Goal: Find specific page/section: Find specific page/section

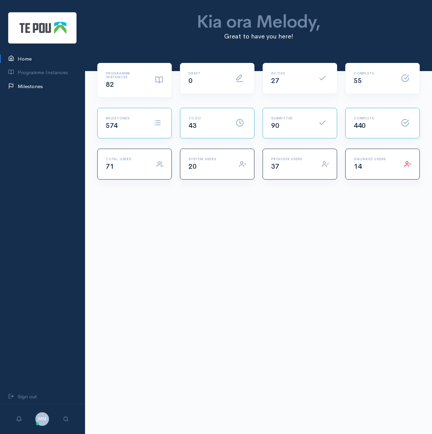
click at [41, 83] on link "Milestones" at bounding box center [42, 87] width 85 height 14
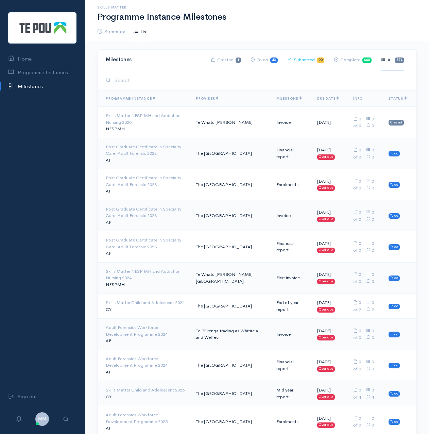
click at [312, 56] on link "Submitted 90" at bounding box center [305, 59] width 37 height 21
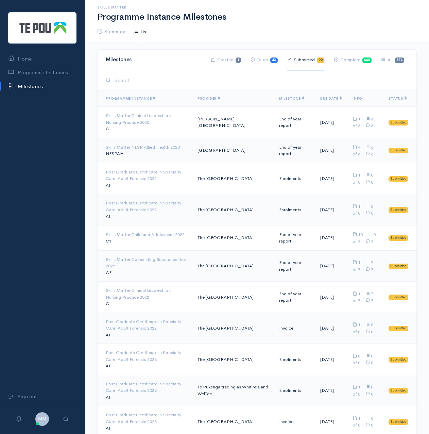
click at [312, 56] on link "Submitted 90" at bounding box center [305, 59] width 37 height 21
click at [312, 60] on link "Submitted 90" at bounding box center [305, 59] width 37 height 21
click at [283, 99] on span "Milestone" at bounding box center [291, 98] width 25 height 4
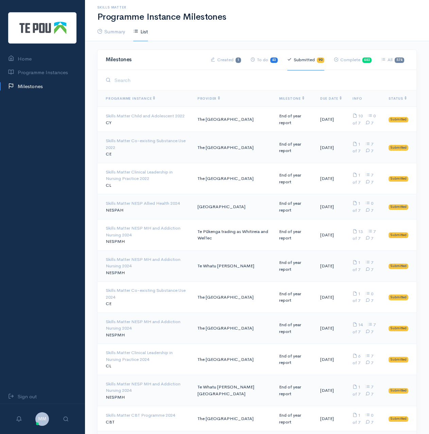
click at [283, 99] on span "Milestone" at bounding box center [291, 98] width 25 height 4
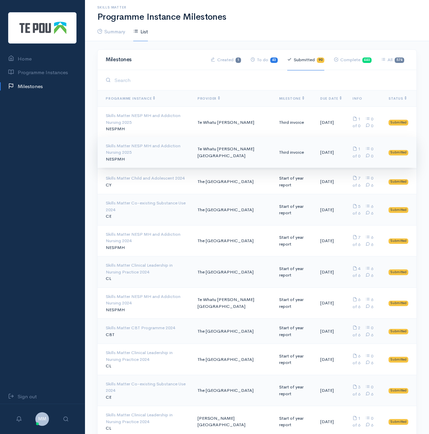
click at [135, 149] on div "Skills Matter NESP MH and Addiction Nursing 2025" at bounding box center [146, 148] width 81 height 13
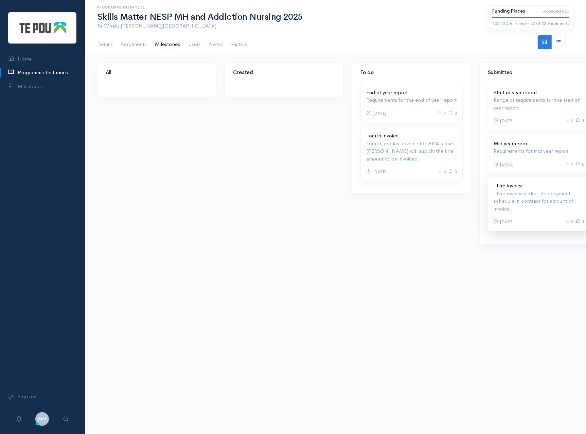
click at [429, 199] on p "Third invoice is due. See payment schedule in contract for amount of invoice." at bounding box center [539, 201] width 91 height 23
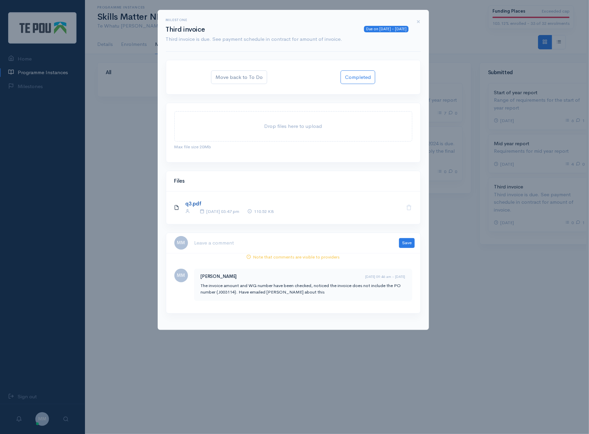
click at [192, 201] on link "q3.pdf" at bounding box center [194, 203] width 16 height 6
